Goal: Navigation & Orientation: Understand site structure

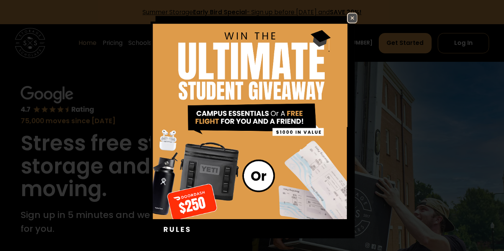
click at [356, 23] on img at bounding box center [252, 148] width 211 height 271
click at [349, 18] on img at bounding box center [352, 17] width 9 height 9
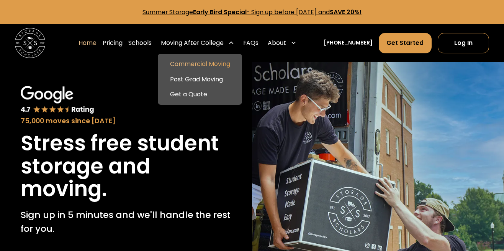
click at [209, 62] on link "Commercial Moving" at bounding box center [200, 64] width 78 height 15
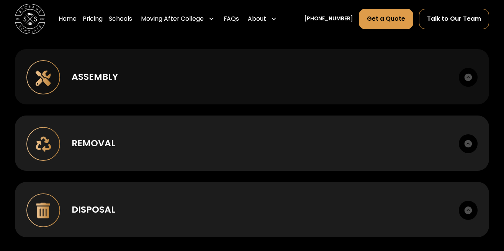
scroll to position [555, 0]
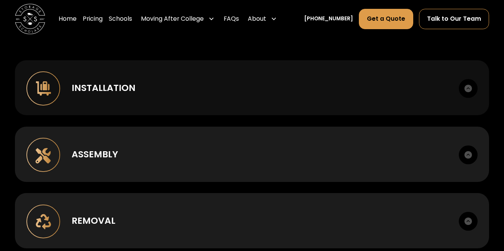
drag, startPoint x: 263, startPoint y: 106, endPoint x: 253, endPoint y: 105, distance: 9.8
click at [262, 106] on div "Installation Case goods, metal, lounge, bunking, office." at bounding box center [252, 87] width 474 height 55
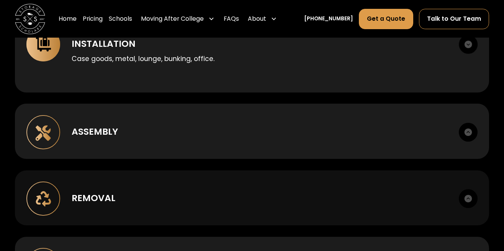
scroll to position [624, 0]
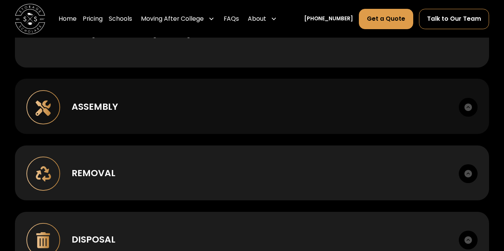
click at [259, 113] on div "Assembly" at bounding box center [260, 106] width 376 height 13
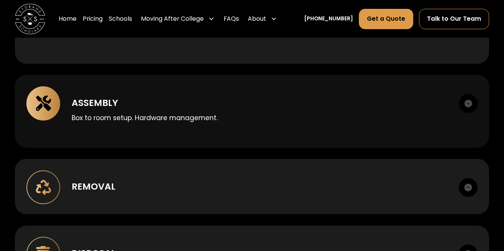
scroll to position [629, 0]
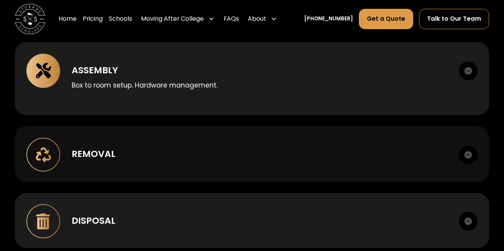
click at [257, 152] on div "Removal Deinstall, breakdown, staging, load out." at bounding box center [252, 153] width 474 height 55
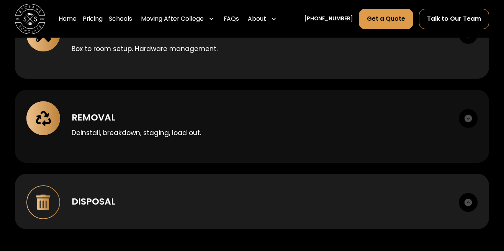
scroll to position [696, 0]
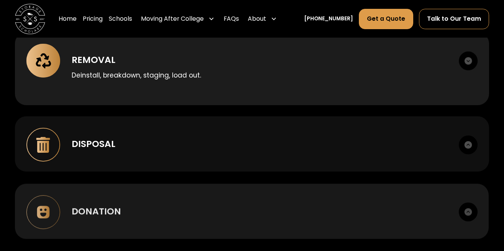
click at [261, 150] on div "Disposal" at bounding box center [260, 143] width 376 height 13
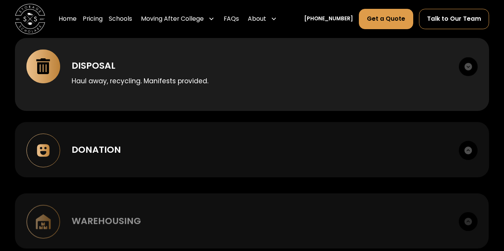
scroll to position [832, 0]
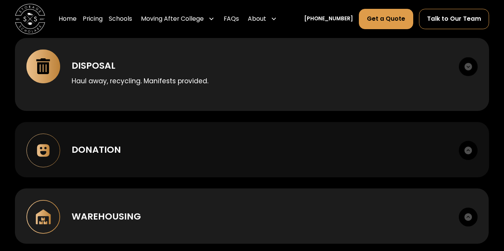
click at [261, 150] on div "Donation" at bounding box center [260, 148] width 376 height 13
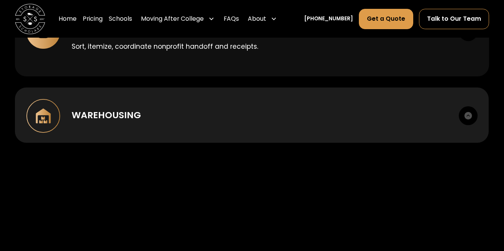
scroll to position [951, 0]
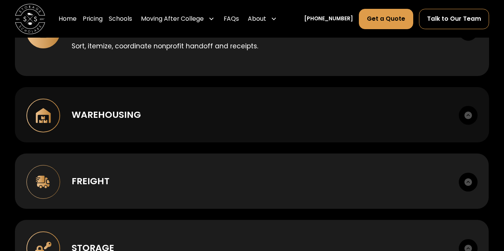
click at [261, 121] on div "Warehousing" at bounding box center [260, 114] width 376 height 13
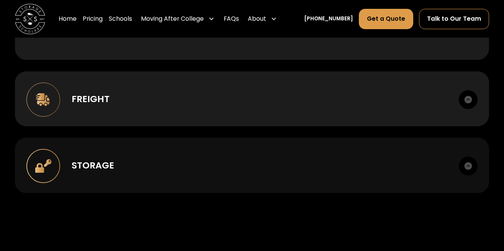
scroll to position [1056, 0]
click at [251, 161] on div "Storage Climate-appropriate options. Secure facilities. Itemized inventory." at bounding box center [252, 163] width 474 height 55
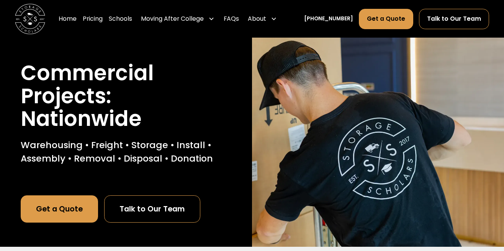
scroll to position [0, 0]
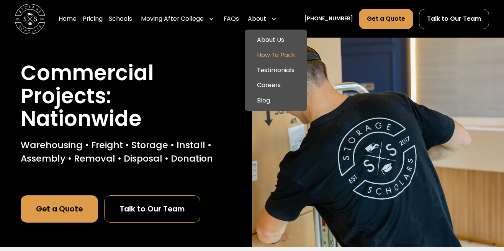
click at [287, 54] on link "How To Pack" at bounding box center [276, 54] width 56 height 15
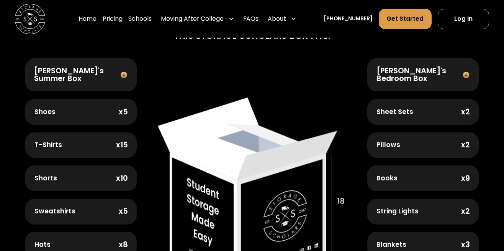
scroll to position [311, 0]
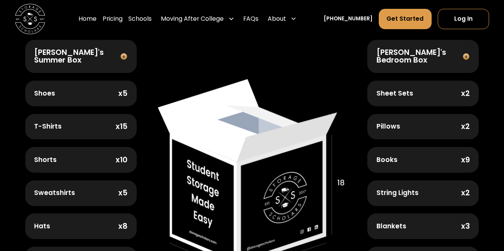
drag, startPoint x: 164, startPoint y: 77, endPoint x: 128, endPoint y: 80, distance: 36.2
click at [164, 79] on img at bounding box center [252, 175] width 188 height 193
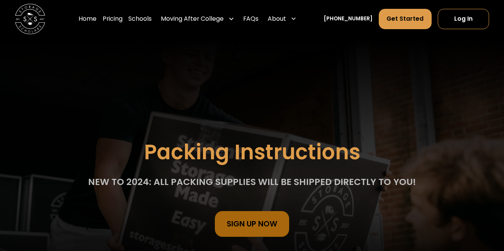
scroll to position [0, 0]
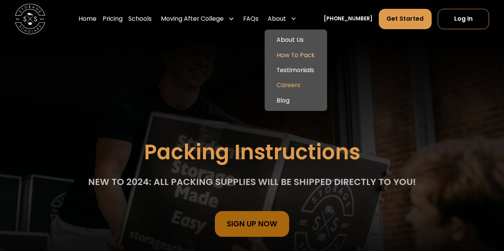
click at [296, 79] on link "Careers" at bounding box center [296, 85] width 56 height 15
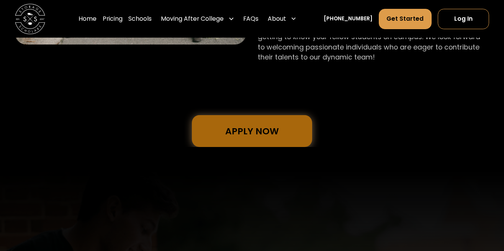
scroll to position [695, 0]
click at [247, 121] on link "Apply Now" at bounding box center [252, 131] width 121 height 32
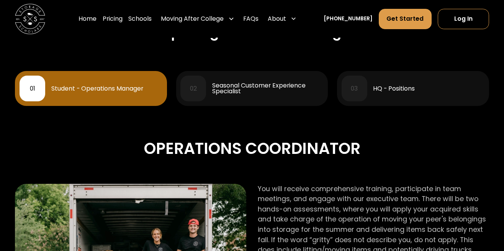
scroll to position [0, 0]
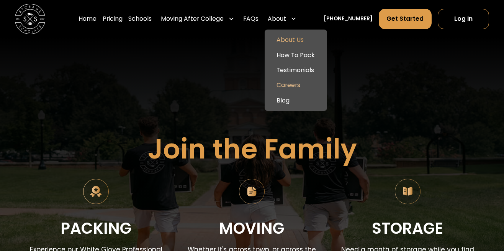
click at [303, 41] on link "About Us" at bounding box center [296, 40] width 56 height 15
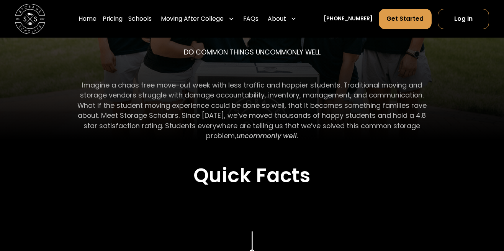
scroll to position [133, 0]
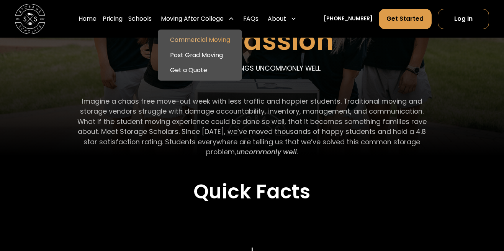
click at [200, 39] on link "Commercial Moving" at bounding box center [200, 40] width 78 height 15
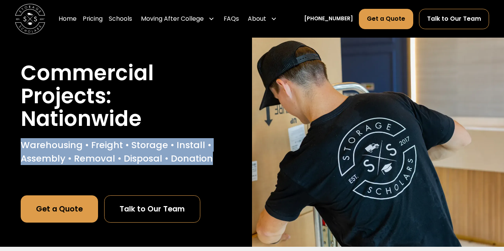
drag, startPoint x: 218, startPoint y: 159, endPoint x: 18, endPoint y: 144, distance: 200.2
click at [18, 144] on div "Commercial Projects: Nationwide Warehousing • Freight • Storage • Install • Ass…" at bounding box center [126, 142] width 252 height 209
